Goal: Find specific page/section: Find specific page/section

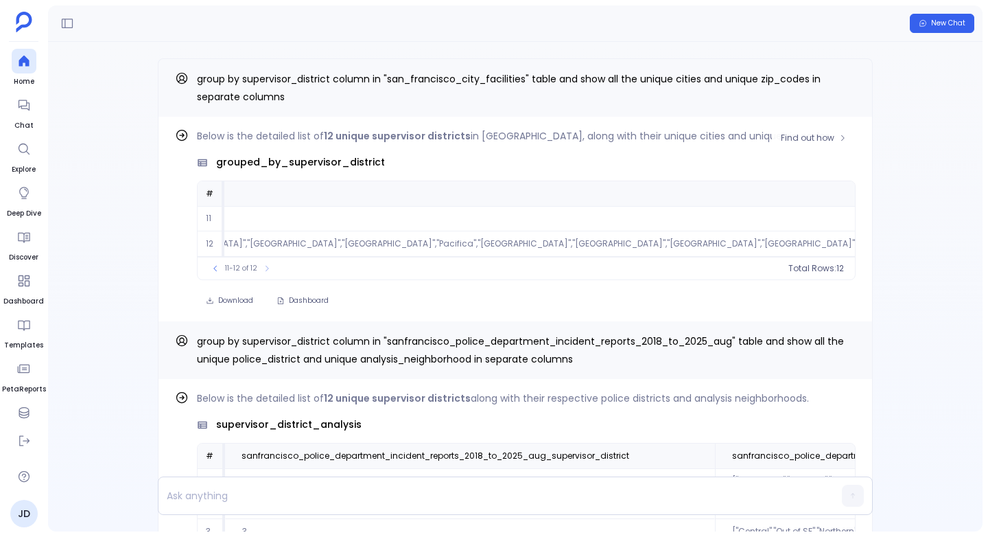
scroll to position [0, 1089]
click at [217, 270] on icon at bounding box center [215, 268] width 8 height 8
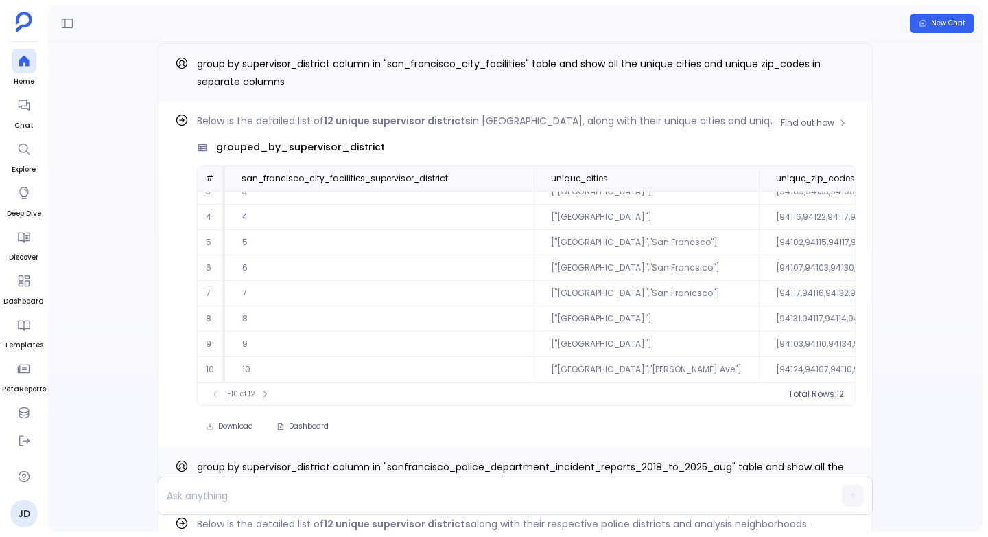
scroll to position [66, 128]
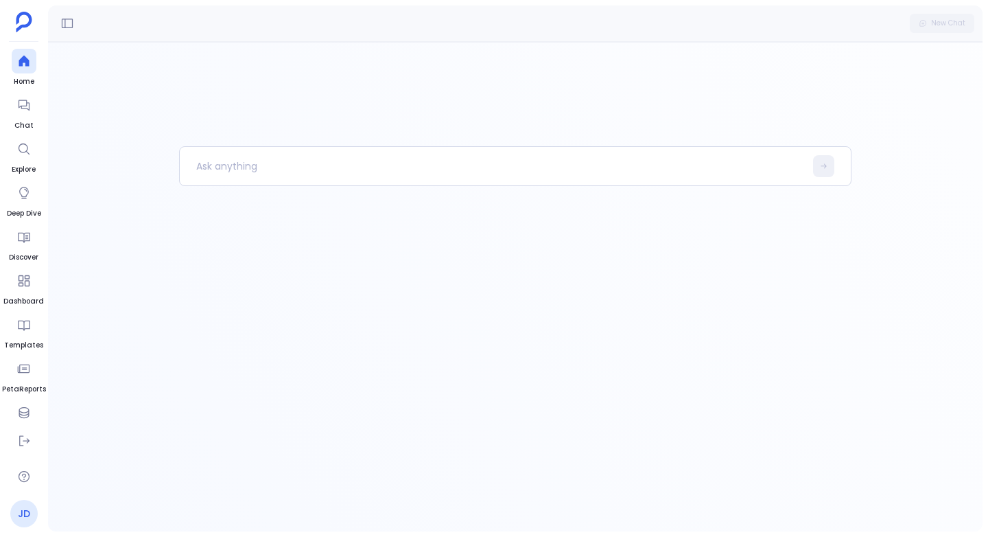
click at [29, 509] on link "JD" at bounding box center [23, 512] width 27 height 27
